Goal: Check status: Check status

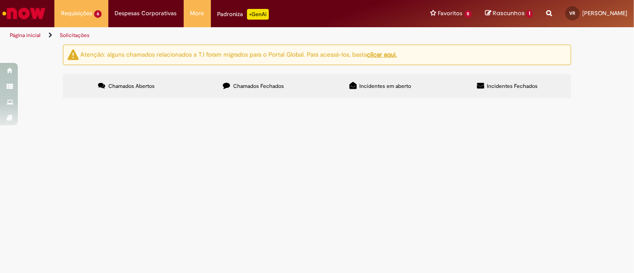
drag, startPoint x: 99, startPoint y: 172, endPoint x: 83, endPoint y: 162, distance: 18.6
click at [0, 0] on td "R13451757" at bounding box center [0, 0] width 0 height 0
click at [0, 0] on span "R13451757" at bounding box center [0, 0] width 0 height 0
click at [0, 0] on td "R13451757" at bounding box center [0, 0] width 0 height 0
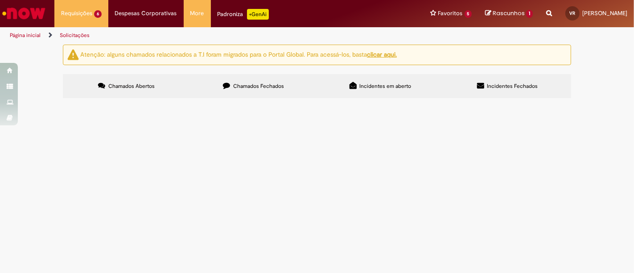
drag, startPoint x: 102, startPoint y: 173, endPoint x: 73, endPoint y: 177, distance: 29.3
click at [0, 0] on td "R13451757" at bounding box center [0, 0] width 0 height 0
copy span "R13451757"
drag, startPoint x: 99, startPoint y: 190, endPoint x: 74, endPoint y: 192, distance: 24.6
click at [0, 0] on td "R13451317" at bounding box center [0, 0] width 0 height 0
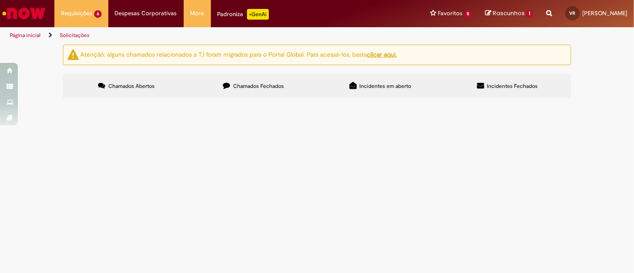
copy span "R13451317"
click at [0, 0] on span "MANUTENÇÃO DE MURO OFICINA" at bounding box center [0, 0] width 0 height 0
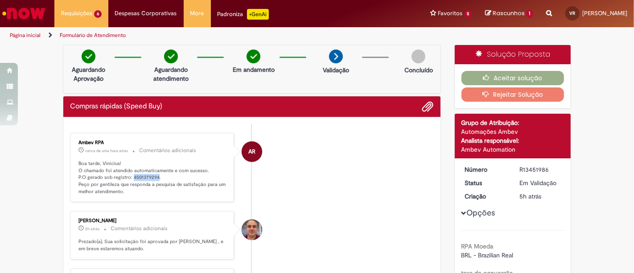
drag, startPoint x: 153, startPoint y: 178, endPoint x: 128, endPoint y: 176, distance: 25.0
click at [128, 176] on p "Boa tarde, Vinicius! O chamado foi atendido automaticamente e com sucesso. P.O …" at bounding box center [153, 177] width 149 height 35
copy p "4501379294"
click at [344, 161] on li "AR Ambev RPA cerca de uma hora atrás cerca de uma hora atrás Comentários adicio…" at bounding box center [252, 168] width 364 height 70
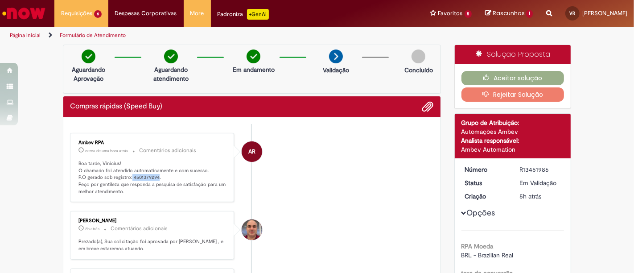
drag, startPoint x: 153, startPoint y: 177, endPoint x: 126, endPoint y: 179, distance: 26.4
click at [126, 179] on p "Boa tarde, Vinicius! O chamado foi atendido automaticamente e com sucesso. P.O …" at bounding box center [153, 177] width 149 height 35
click at [142, 174] on p "Boa tarde, Vinicius! O chamado foi atendido automaticamente e com sucesso. P.O …" at bounding box center [153, 177] width 149 height 35
click at [153, 174] on p "Boa tarde, Vinicius! O chamado foi atendido automaticamente e com sucesso. P.O …" at bounding box center [153, 177] width 149 height 35
click at [152, 174] on p "Boa tarde, Vinicius! O chamado foi atendido automaticamente e com sucesso. P.O …" at bounding box center [153, 177] width 149 height 35
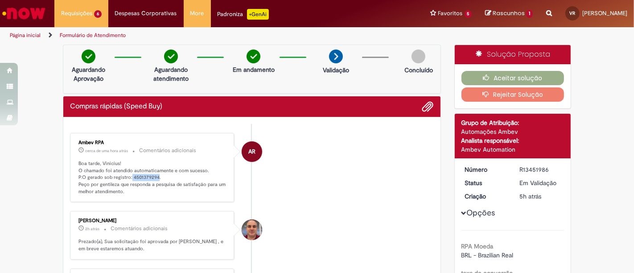
click at [150, 176] on p "Boa tarde, Vinicius! O chamado foi atendido automaticamente e com sucesso. P.O …" at bounding box center [153, 177] width 149 height 35
click at [145, 178] on p "Boa tarde, Vinicius! O chamado foi atendido automaticamente e com sucesso. P.O …" at bounding box center [153, 177] width 149 height 35
drag, startPoint x: 128, startPoint y: 175, endPoint x: 153, endPoint y: 174, distance: 24.5
click at [153, 174] on p "Boa tarde, Vinicius! O chamado foi atendido automaticamente e com sucesso. P.O …" at bounding box center [153, 177] width 149 height 35
copy p "4501379294"
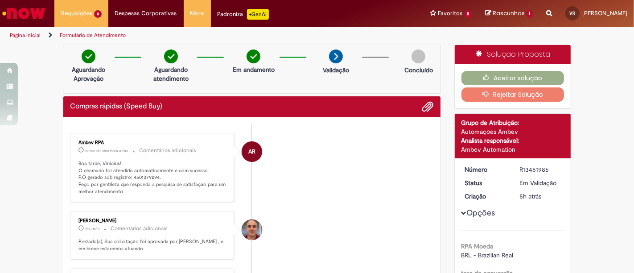
click at [290, 145] on li "AR Ambev RPA cerca de uma hora atrás cerca de uma hora atrás Comentários adicio…" at bounding box center [252, 168] width 364 height 70
